Goal: Transaction & Acquisition: Purchase product/service

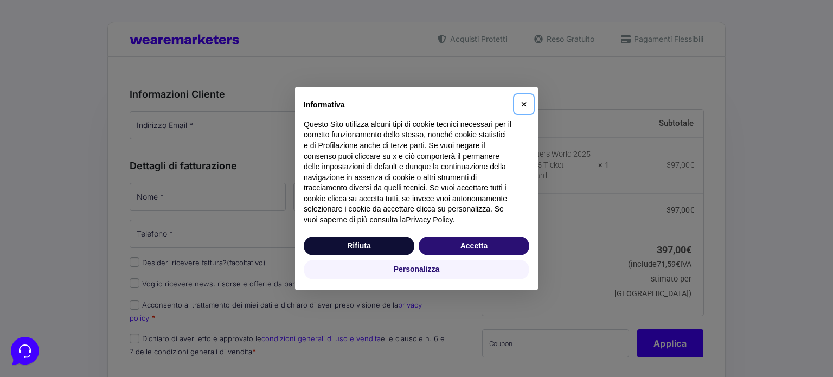
click at [521, 102] on span "×" at bounding box center [523, 104] width 7 height 12
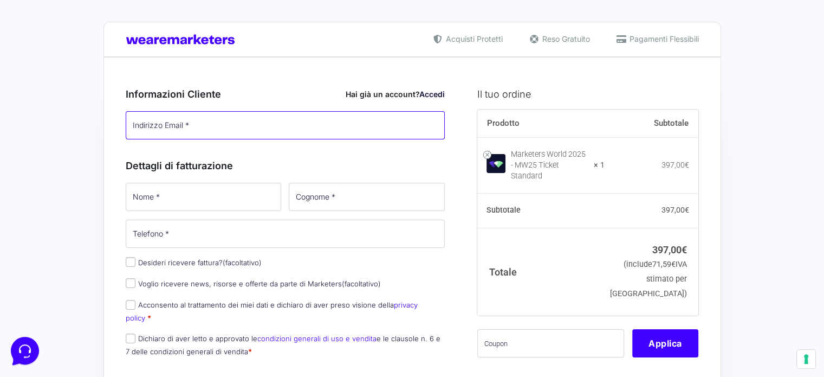
click at [269, 128] on input "Indirizzo Email *" at bounding box center [286, 125] width 320 height 28
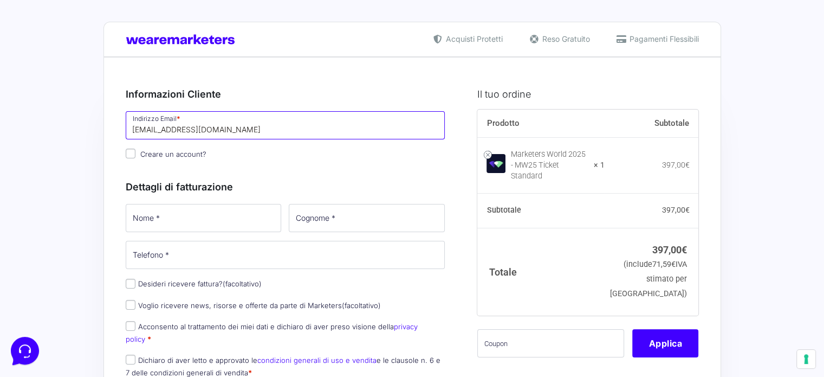
type input "[EMAIL_ADDRESS][DOMAIN_NAME]"
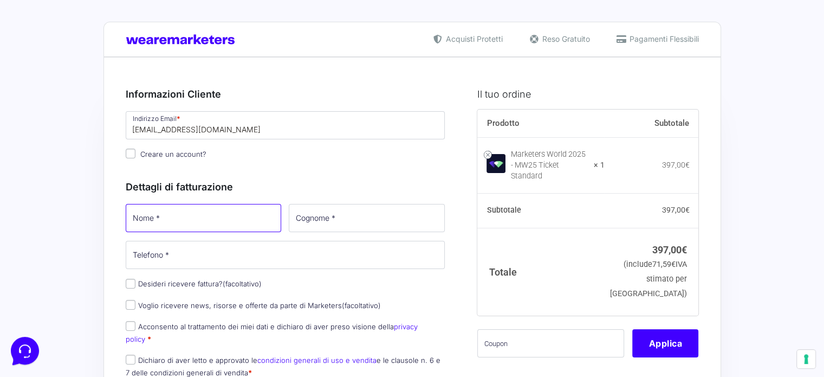
click at [251, 221] on input "Nome *" at bounding box center [204, 218] width 156 height 28
type input "Nicola"
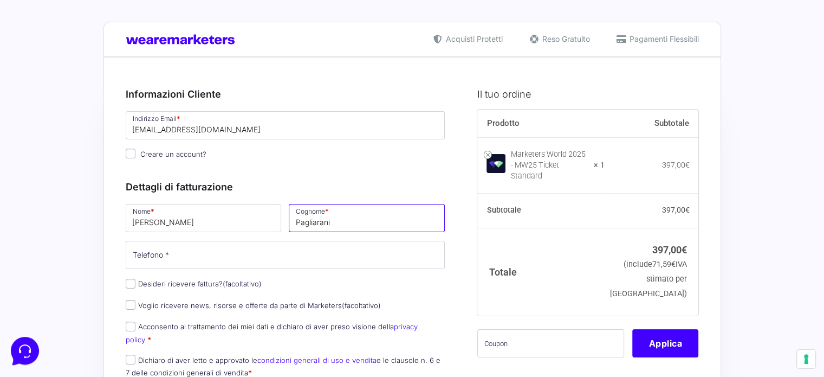
type input "Pagliarani"
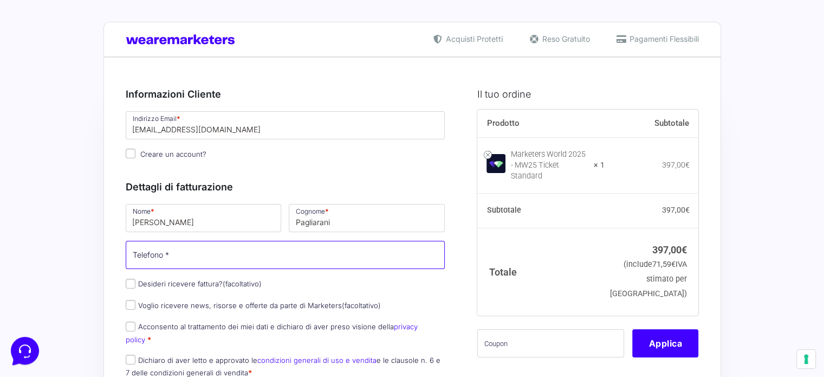
click at [262, 257] on input "Telefono *" at bounding box center [286, 255] width 320 height 28
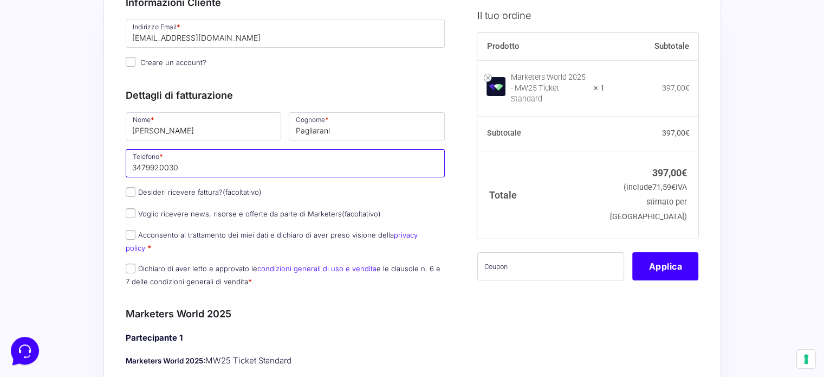
scroll to position [108, 0]
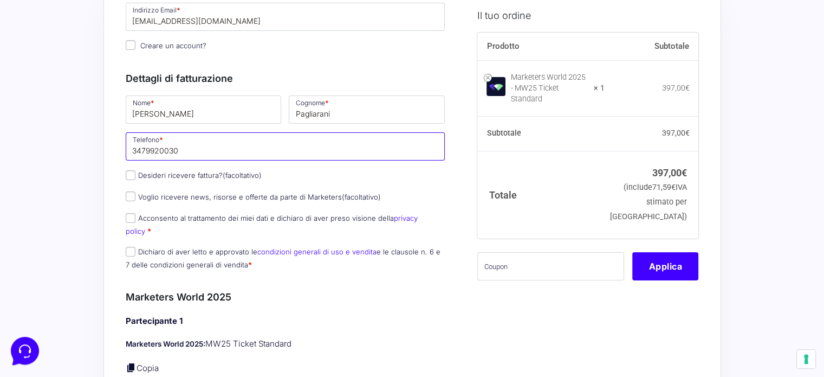
type input "3479920030"
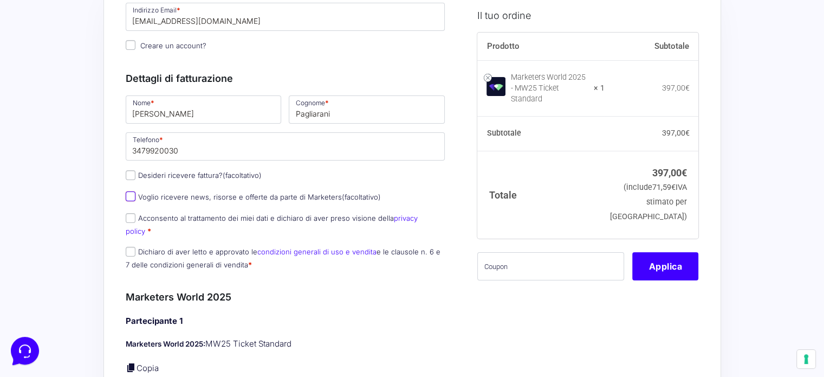
click at [132, 195] on input "Voglio ricevere news, risorse e offerte da parte di Marketers (facoltativo)" at bounding box center [131, 196] width 10 height 10
checkbox input "true"
click at [132, 217] on input "Acconsento al trattamento dei miei dati e dichiaro di aver preso visione della …" at bounding box center [131, 218] width 10 height 10
checkbox input "true"
click at [132, 247] on input "Dichiaro di aver letto e approvato le condizioni generali di uso e vendita e le…" at bounding box center [131, 252] width 10 height 10
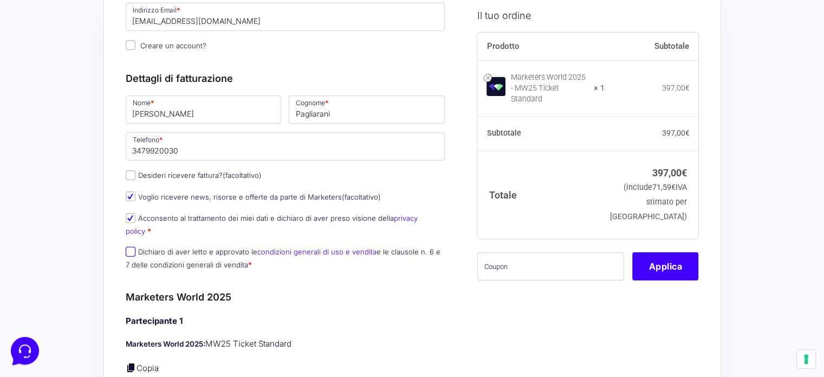
checkbox input "true"
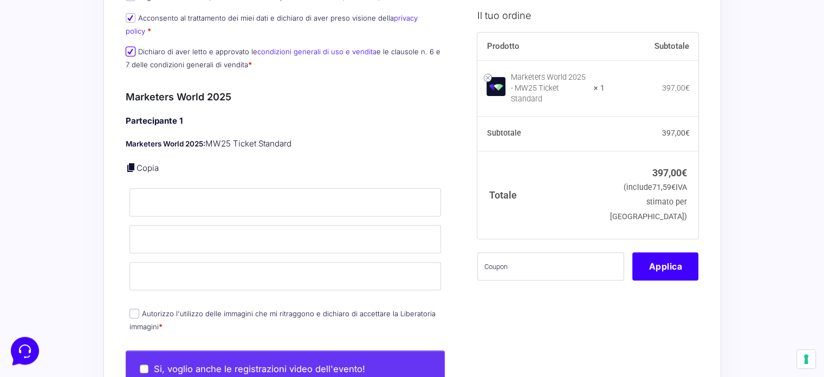
scroll to position [434, 0]
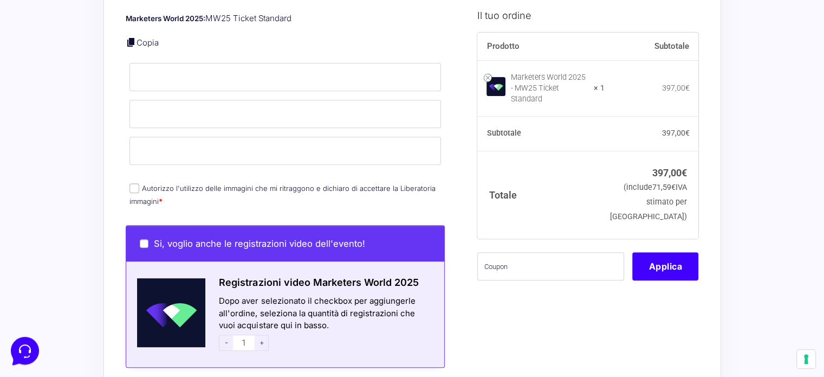
click at [137, 183] on input "Autorizzo l'utilizzo delle immagini che mi ritraggono e dichiaro di accettare l…" at bounding box center [135, 188] width 10 height 10
checkbox input "true"
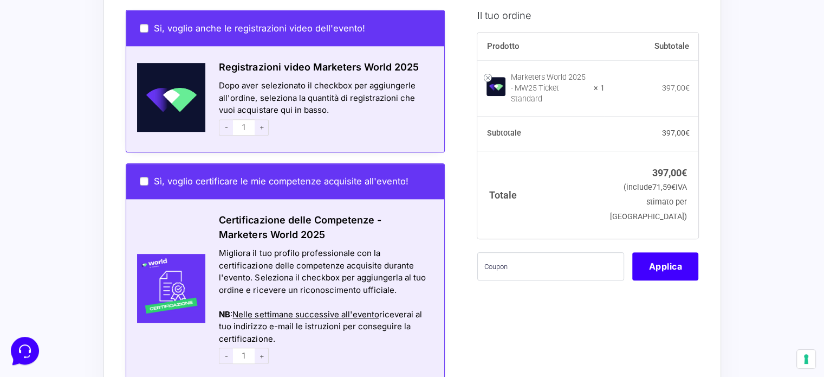
scroll to position [650, 0]
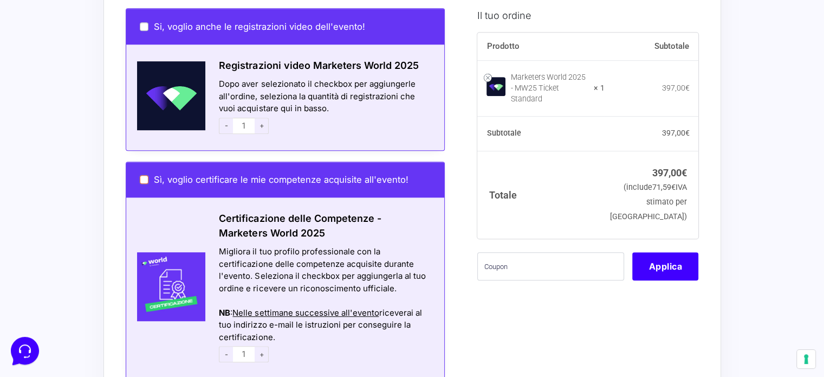
click at [142, 175] on input "Sì, voglio certificare le mie competenze acquisite all'evento!" at bounding box center [144, 179] width 9 height 9
checkbox input "true"
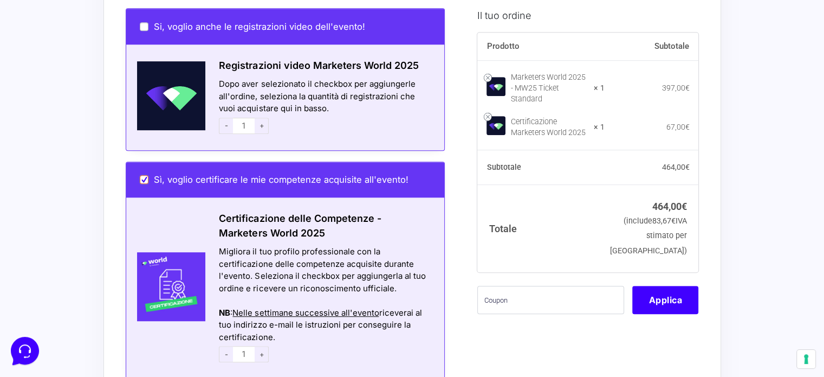
click at [142, 175] on input "Sì, voglio certificare le mie competenze acquisite all'evento!" at bounding box center [144, 179] width 9 height 9
checkbox input "false"
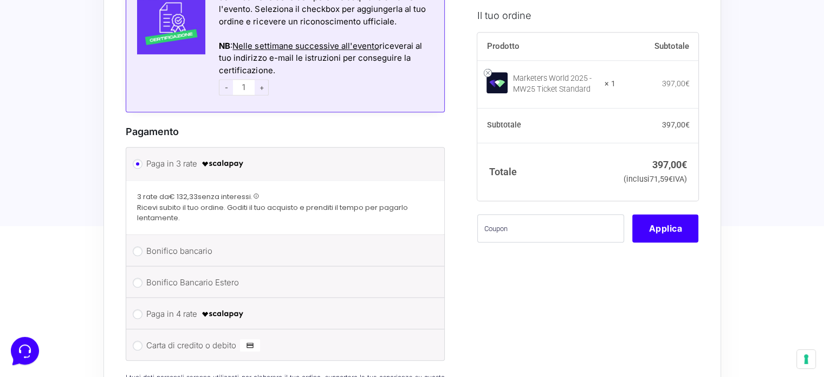
scroll to position [976, 0]
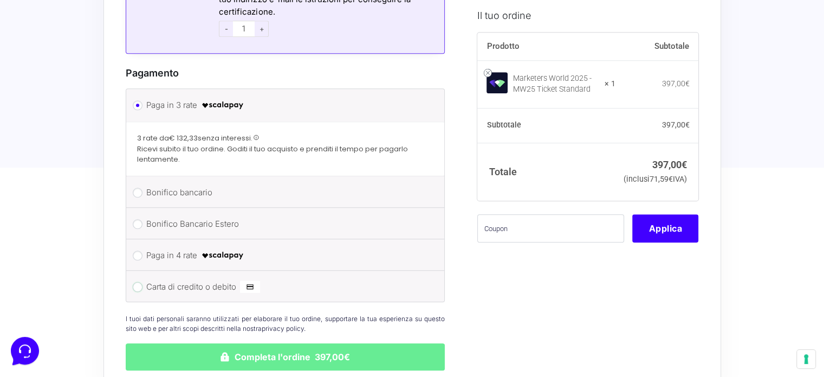
click at [137, 282] on input "Carta di credito o debito" at bounding box center [138, 287] width 10 height 10
radio input "true"
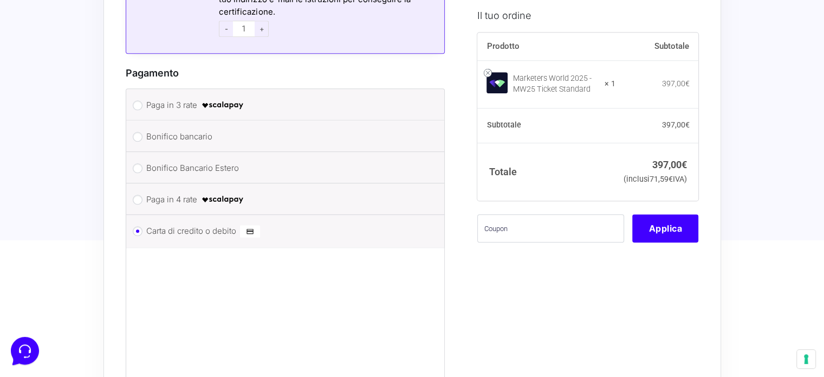
scroll to position [1084, 0]
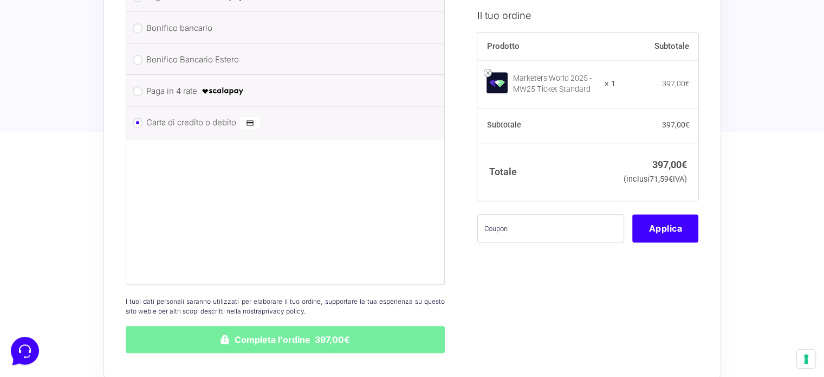
click at [353, 326] on button "Completa l'ordine 397,00€" at bounding box center [286, 339] width 320 height 27
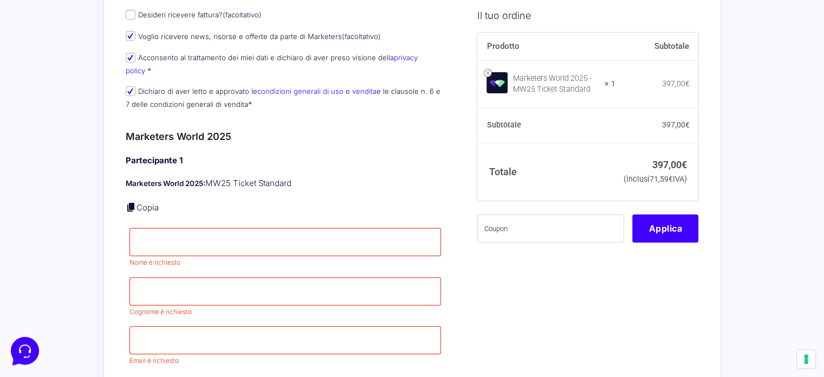
scroll to position [399, 0]
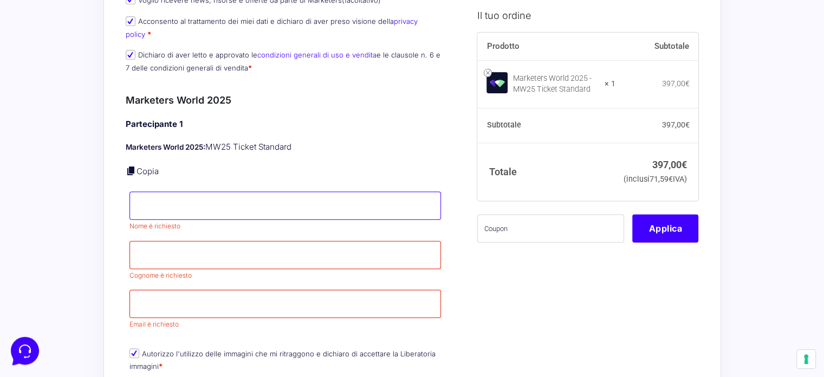
click at [380, 192] on input "Nome *" at bounding box center [286, 205] width 312 height 28
type input "Nicola"
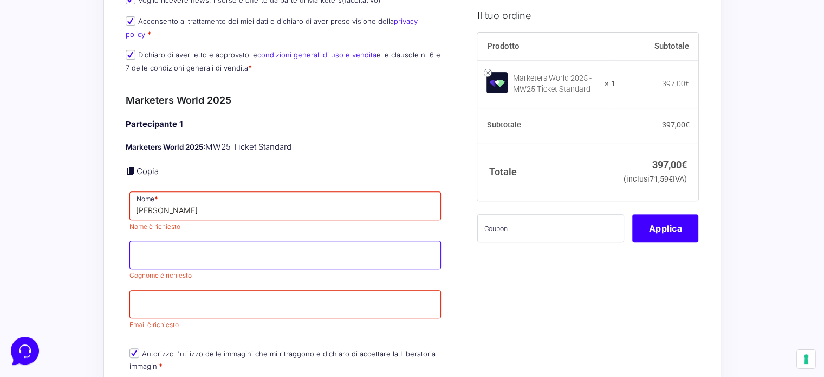
click at [338, 241] on input "Cognome *" at bounding box center [286, 255] width 312 height 28
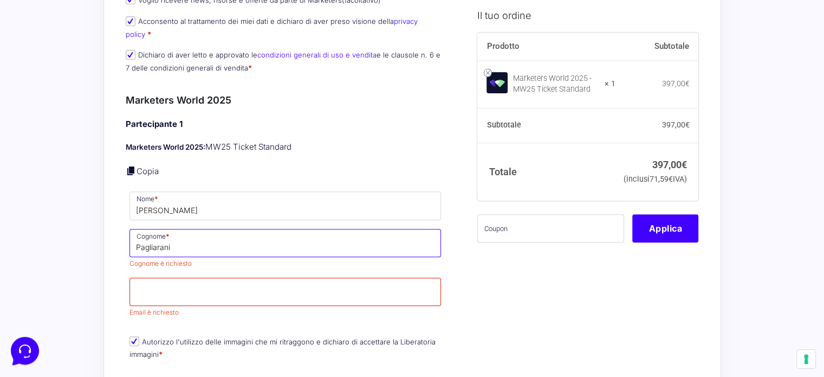
type input "Pagliarani"
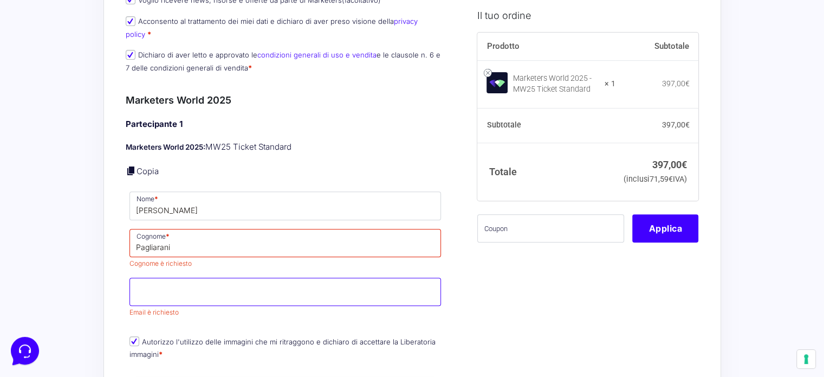
click at [345, 283] on p "Email * Email è richiesto" at bounding box center [286, 298] width 320 height 44
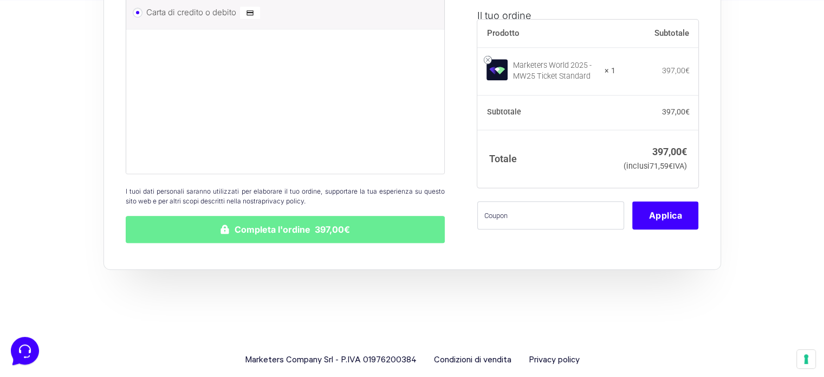
scroll to position [1301, 0]
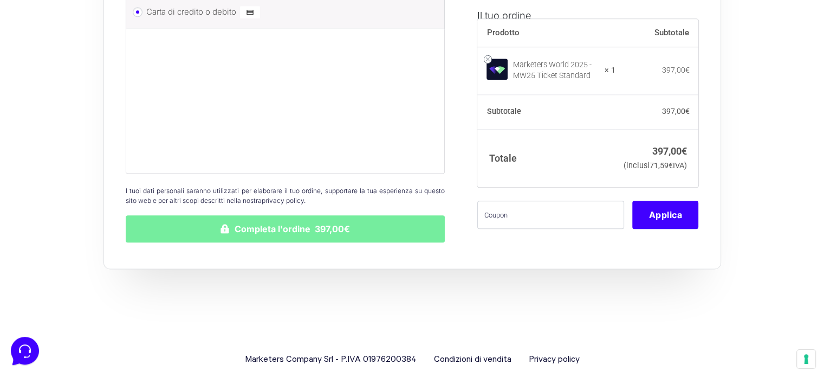
type input "[EMAIL_ADDRESS][DOMAIN_NAME]"
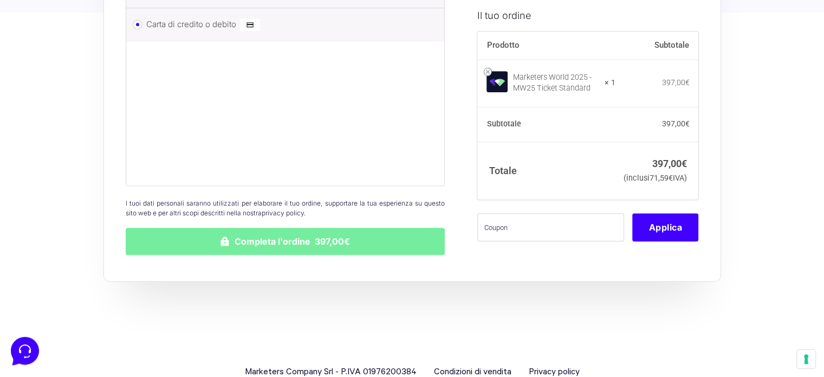
click at [357, 228] on button "Completa l'ordine 397,00€" at bounding box center [286, 241] width 320 height 27
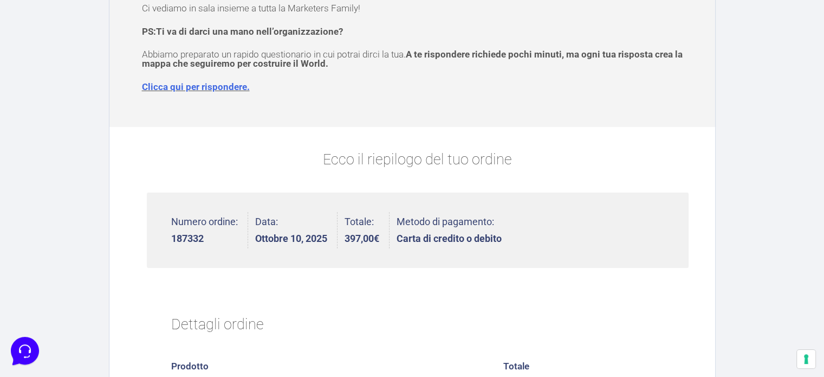
scroll to position [108, 0]
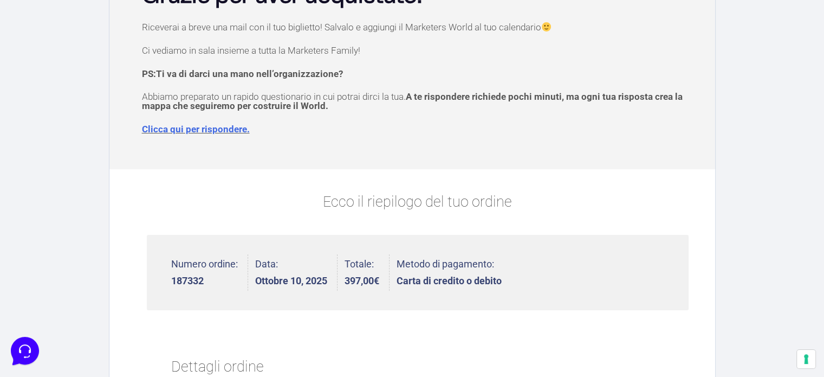
click at [211, 126] on link "Clicca qui per rispondere." at bounding box center [196, 129] width 108 height 11
